Goal: Check status: Check status

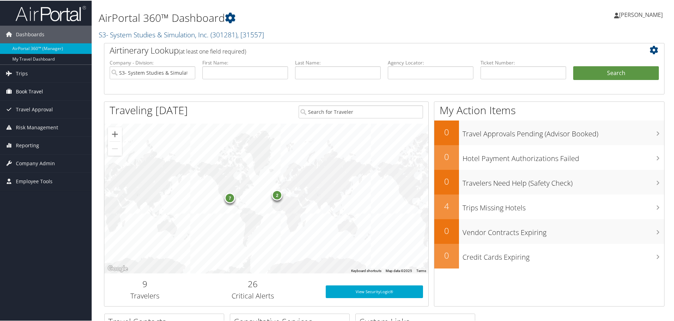
click at [37, 88] on span "Book Travel" at bounding box center [29, 91] width 27 height 18
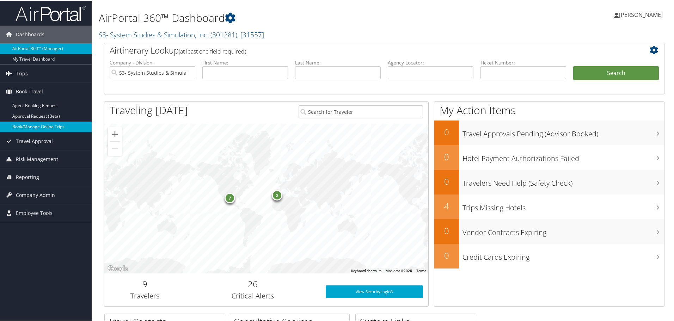
click at [38, 128] on link "Book/Manage Online Trips" at bounding box center [46, 126] width 92 height 11
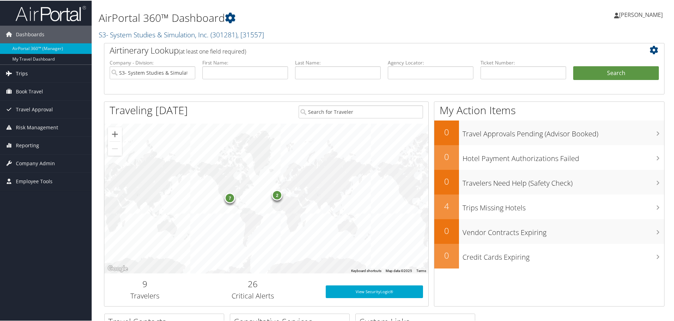
click at [40, 79] on link "Trips" at bounding box center [46, 73] width 92 height 18
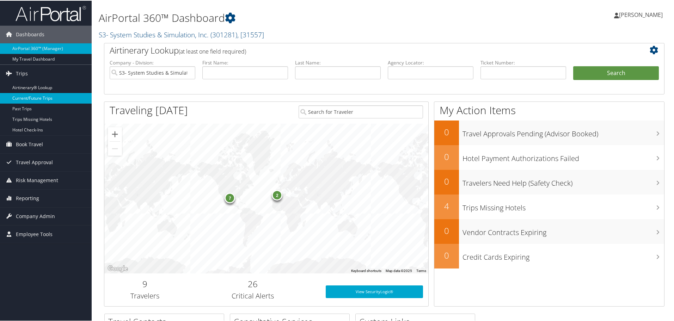
click at [48, 99] on link "Current/Future Trips" at bounding box center [46, 97] width 92 height 11
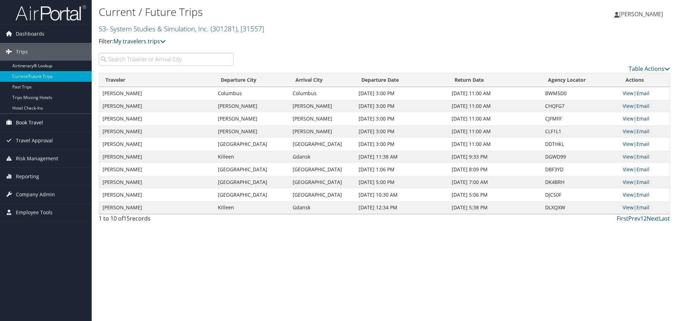
click at [55, 124] on link "Book Travel" at bounding box center [46, 123] width 92 height 18
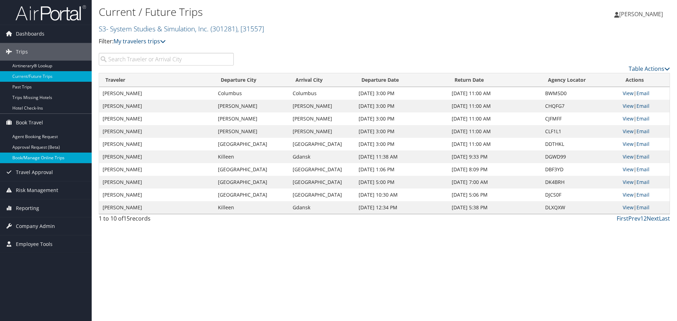
click at [52, 156] on link "Book/Manage Online Trips" at bounding box center [46, 158] width 92 height 11
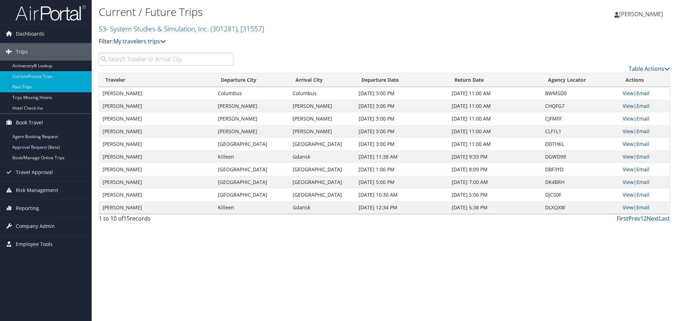
click at [54, 86] on link "Past Trips" at bounding box center [46, 87] width 92 height 11
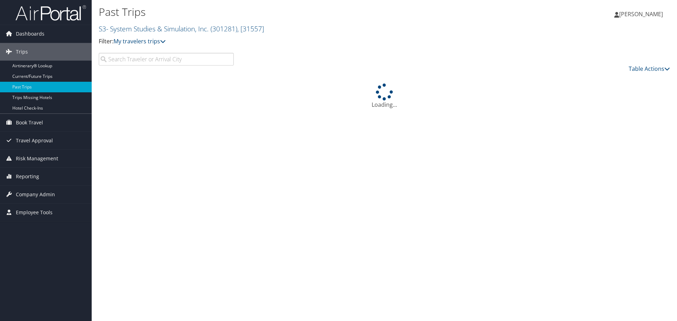
click at [123, 58] on input "search" at bounding box center [166, 59] width 135 height 13
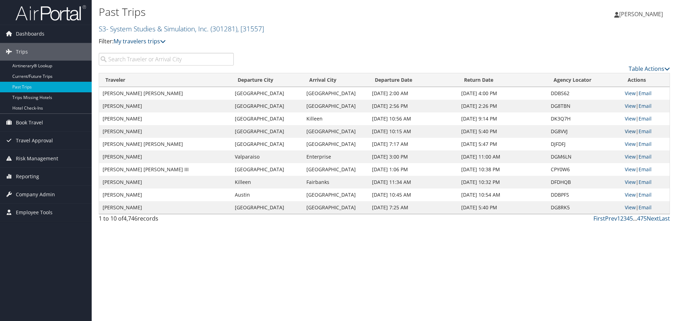
click at [632, 131] on link "View" at bounding box center [630, 131] width 11 height 7
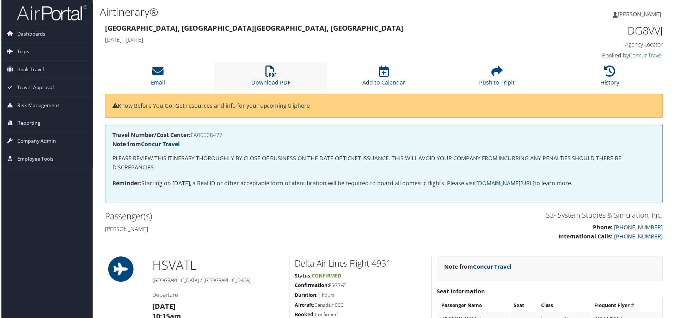
click at [271, 75] on icon at bounding box center [270, 71] width 11 height 11
click at [611, 80] on link "History" at bounding box center [611, 78] width 19 height 17
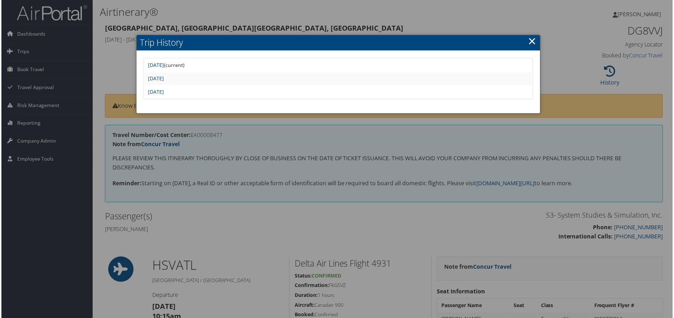
click at [163, 65] on link "Tue Sep 30 13:38:54 MDT 2025" at bounding box center [155, 65] width 16 height 7
